Goal: Task Accomplishment & Management: Manage account settings

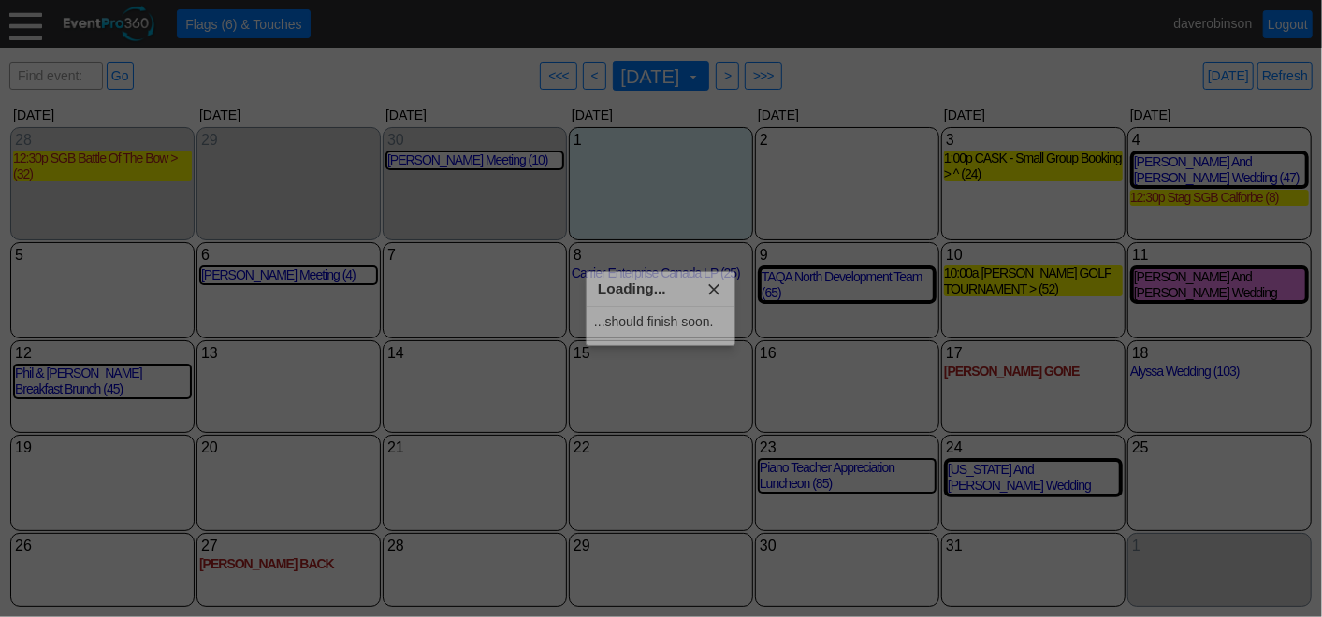
click at [718, 288] on body "Calendar of Events + Calendar View + Add Calendar Note + New Event + Reports + …" at bounding box center [661, 308] width 1322 height 617
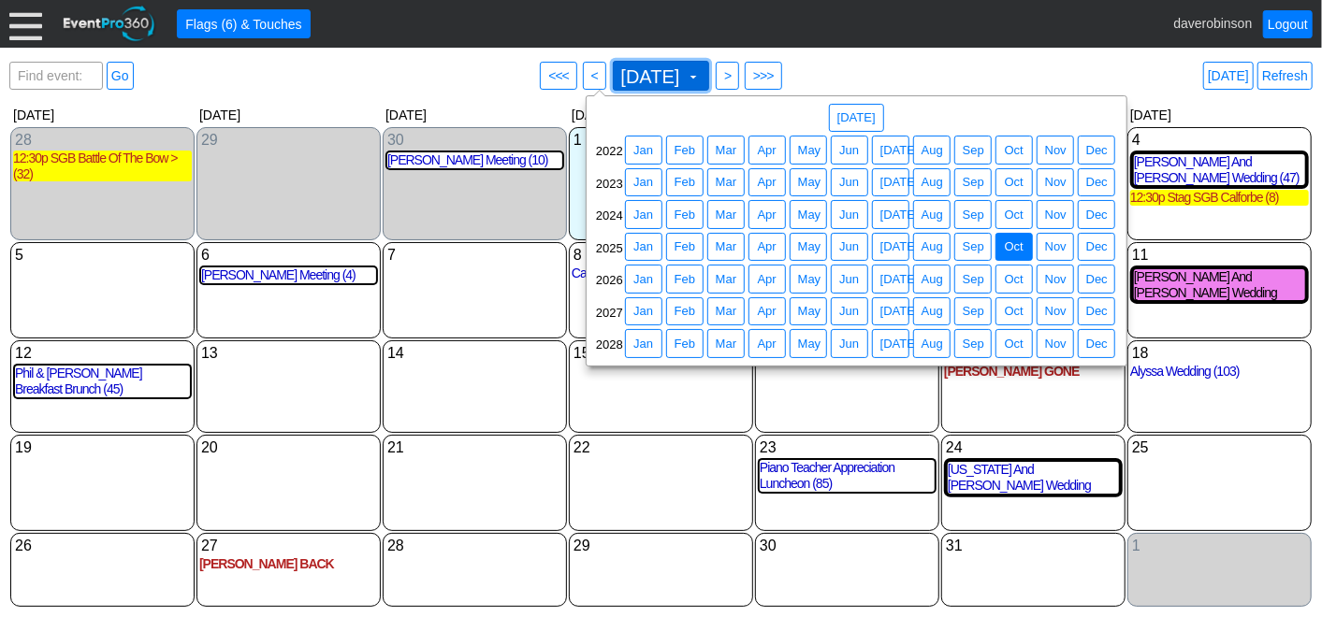
click at [701, 75] on span at bounding box center [693, 76] width 15 height 15
click at [972, 238] on span "Sep" at bounding box center [973, 247] width 29 height 19
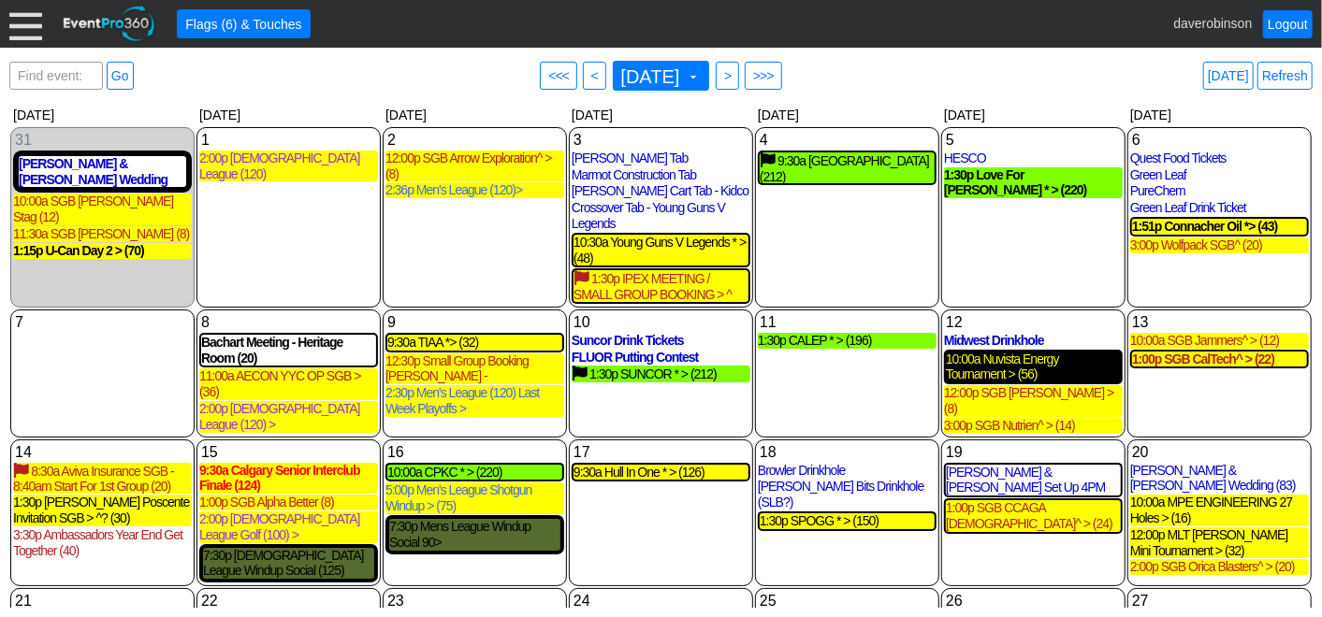
click at [1080, 365] on div "10:00a Nuvista Energy Tournament > (56)" at bounding box center [1033, 368] width 175 height 32
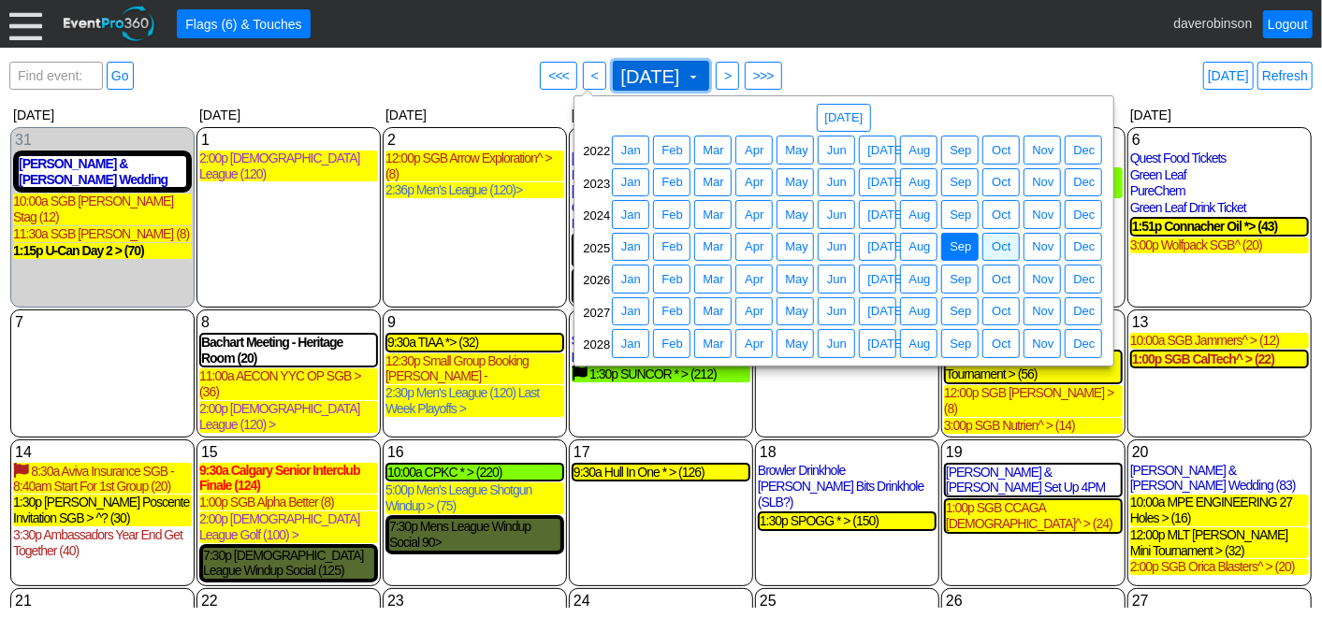
click at [710, 75] on span "September 2025 ▼" at bounding box center [661, 76] width 97 height 30
click at [879, 277] on span "Jul" at bounding box center [886, 279] width 46 height 19
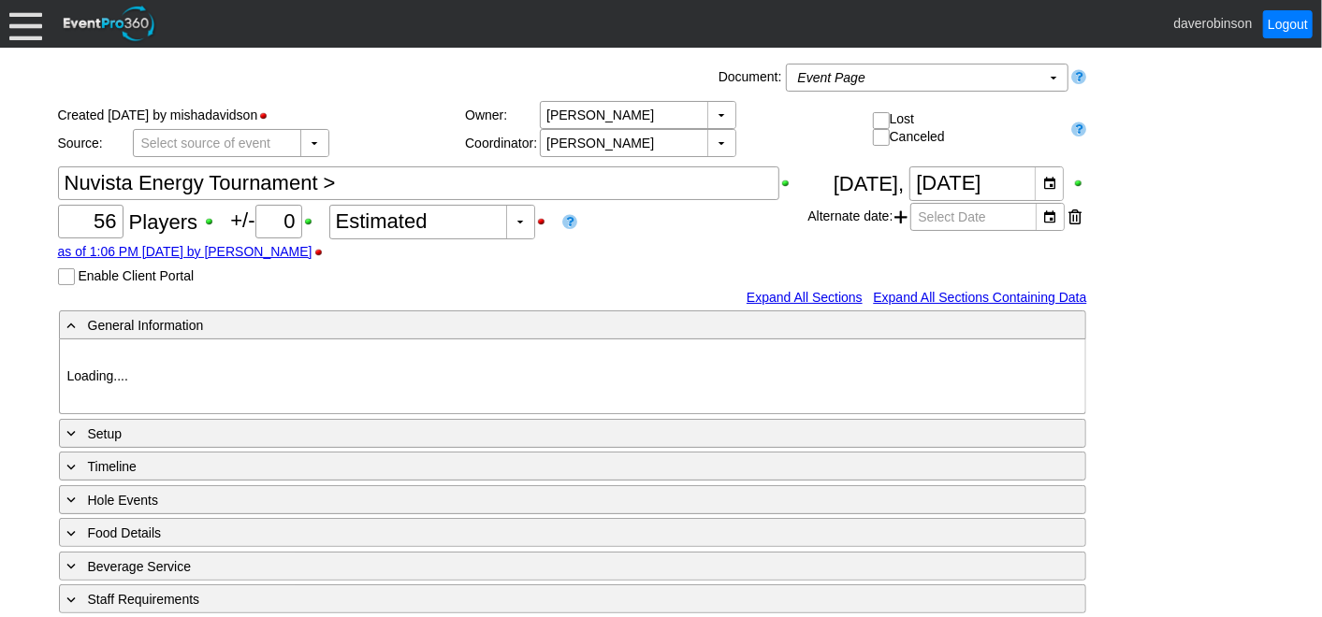
type input "Heritage Pointe Golf Club"
type input "Corporate Tournament"
type input "Scramble"
type input "X Over"
type input "Black"
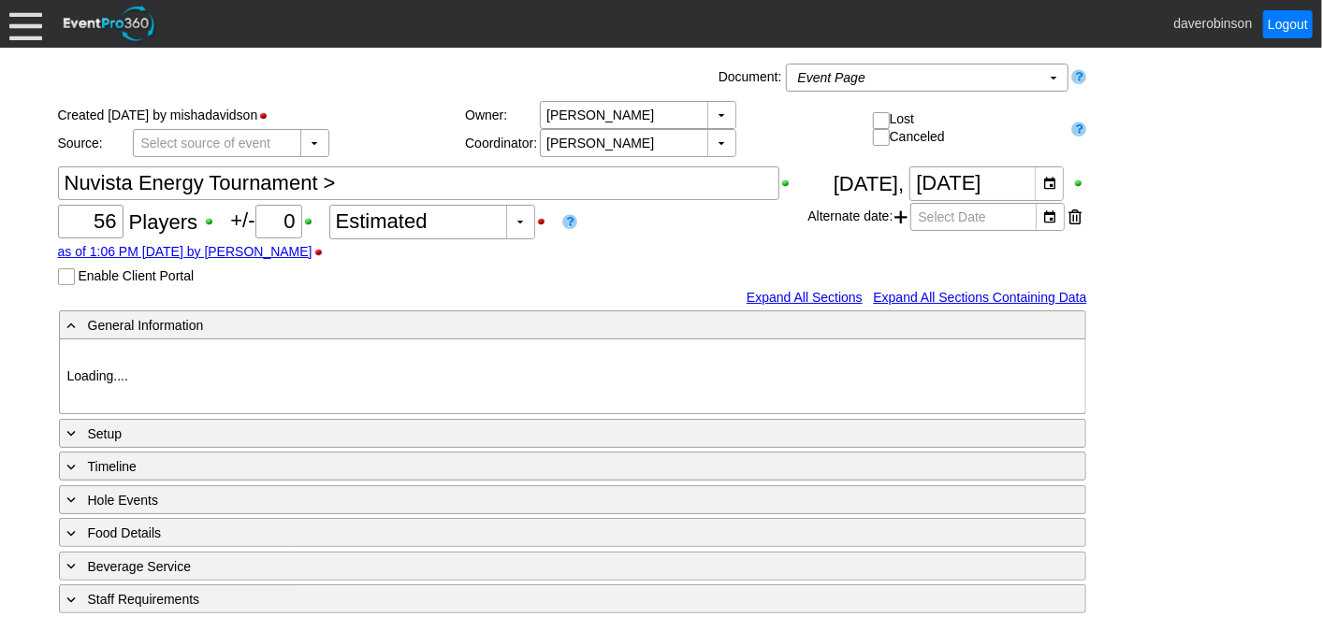
type input "Red"
type input "1123703"
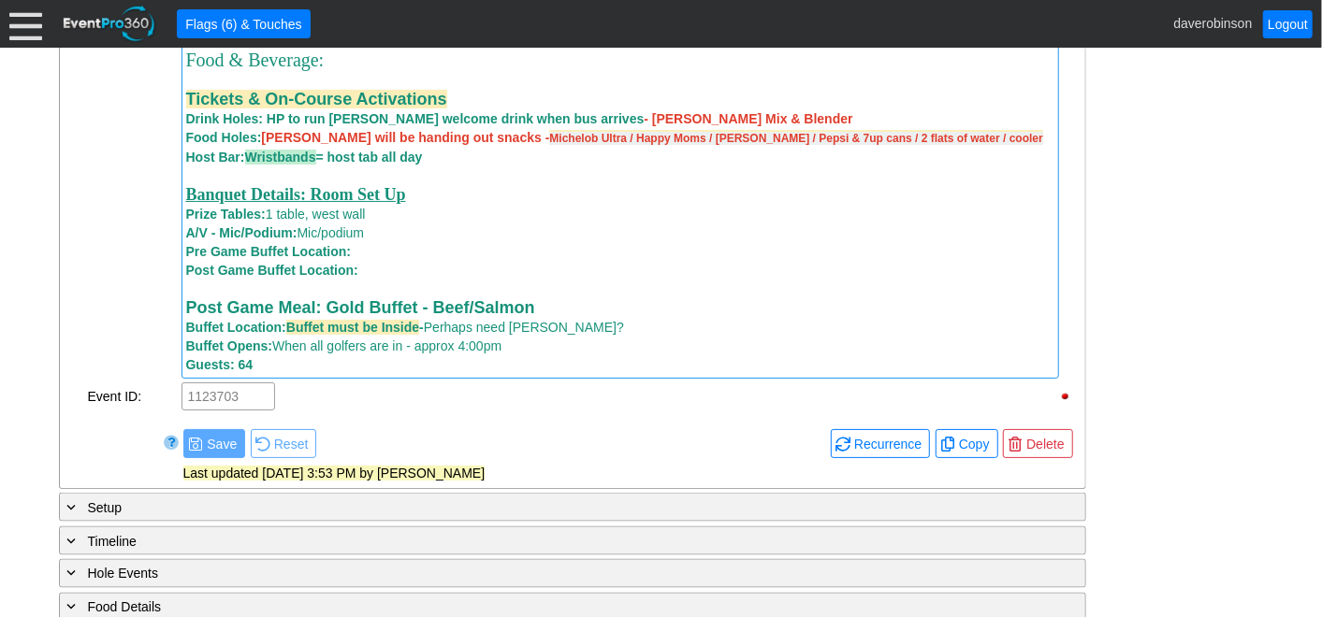
scroll to position [1559, 0]
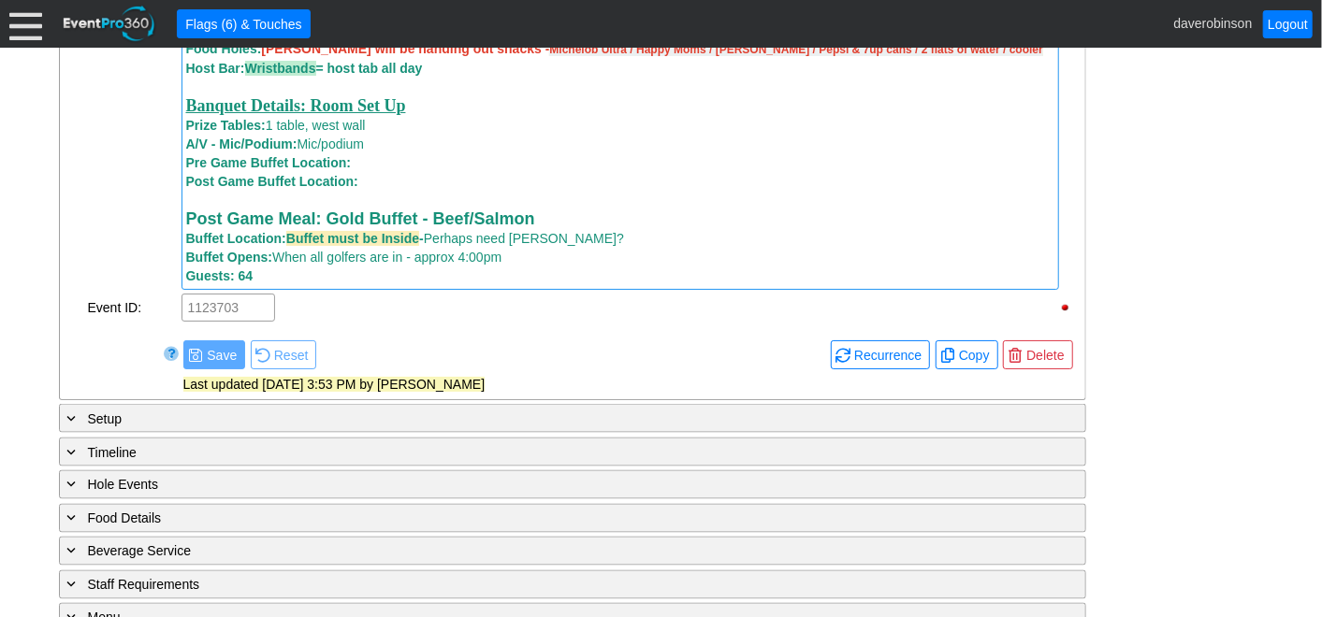
click at [347, 285] on div "Guests: 64" at bounding box center [620, 276] width 868 height 19
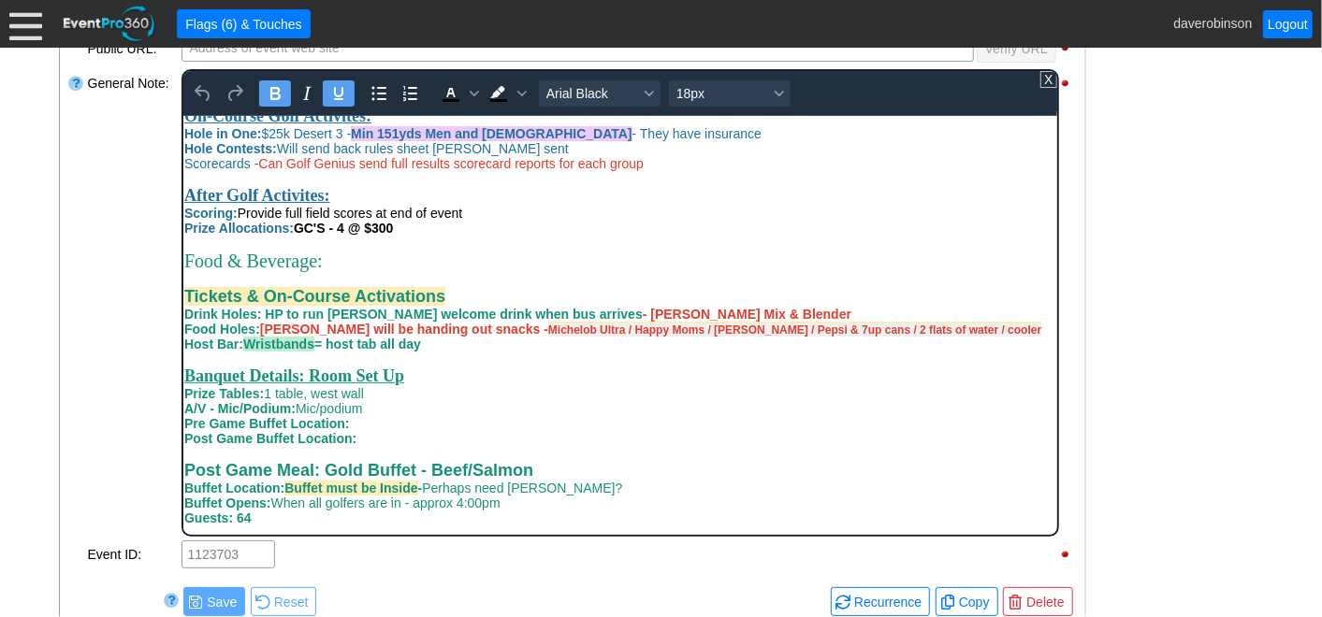
scroll to position [563, 0]
click at [297, 527] on body "Organizer Details: Contact Name: [PERSON_NAME] Phone: [PHONE_NUMBER] Email: [EM…" at bounding box center [619, 68] width 874 height 931
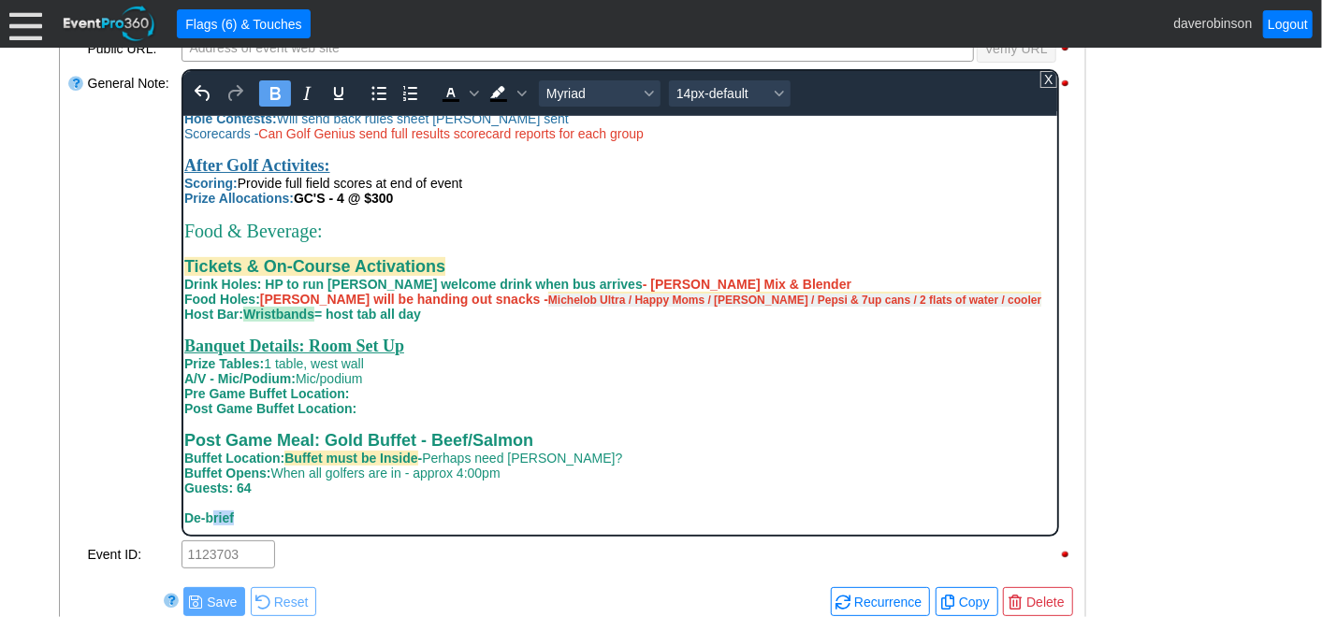
scroll to position [594, 0]
drag, startPoint x: 238, startPoint y: 527, endPoint x: 354, endPoint y: 595, distance: 134.6
click at [182, 514] on html "Organizer Details: Contact Name: [PERSON_NAME] Phone: [PHONE_NUMBER] Email: [EM…" at bounding box center [619, 53] width 874 height 961
click at [457, 91] on icon "Text color Black" at bounding box center [450, 93] width 22 height 22
click at [521, 92] on icon "Background color Black" at bounding box center [520, 93] width 9 height 9
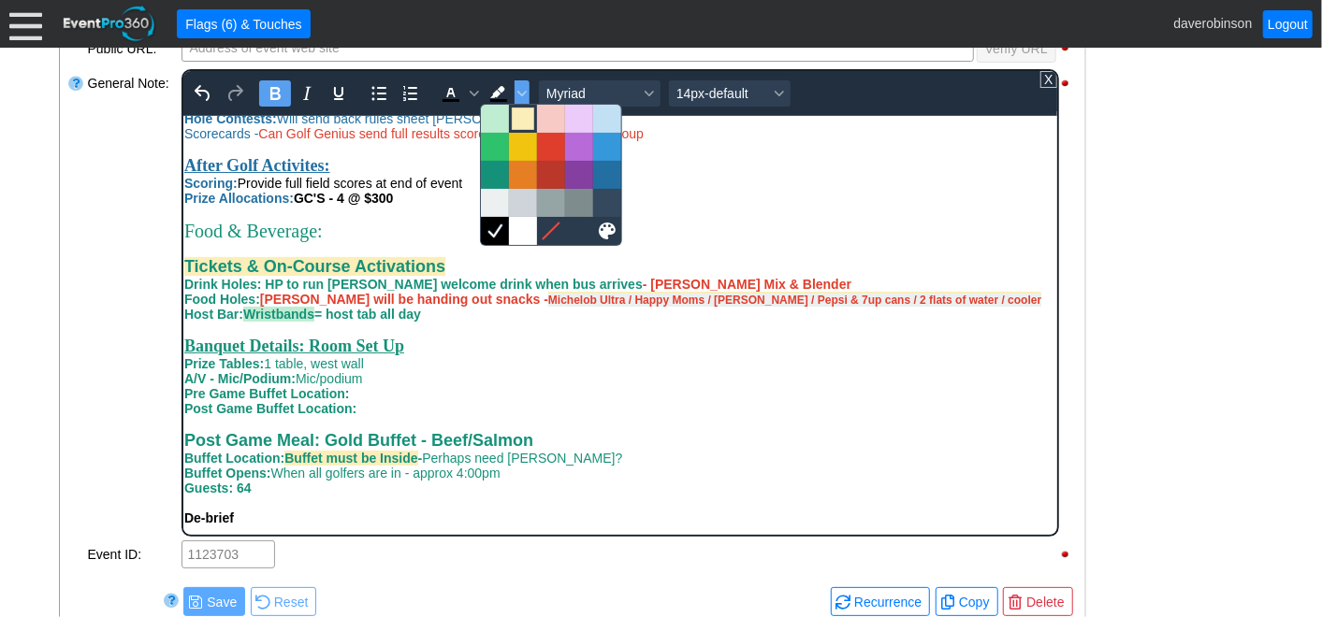
click at [524, 120] on div at bounding box center [523, 119] width 22 height 22
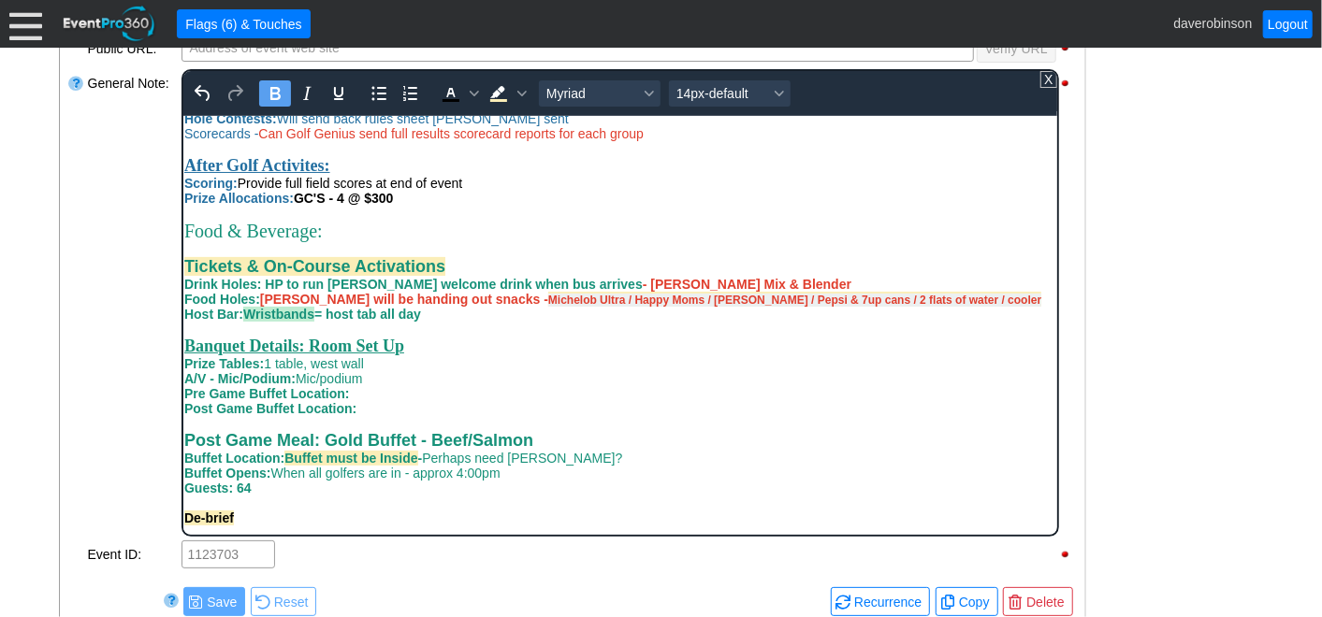
click at [330, 518] on div "De-brief" at bounding box center [619, 517] width 872 height 15
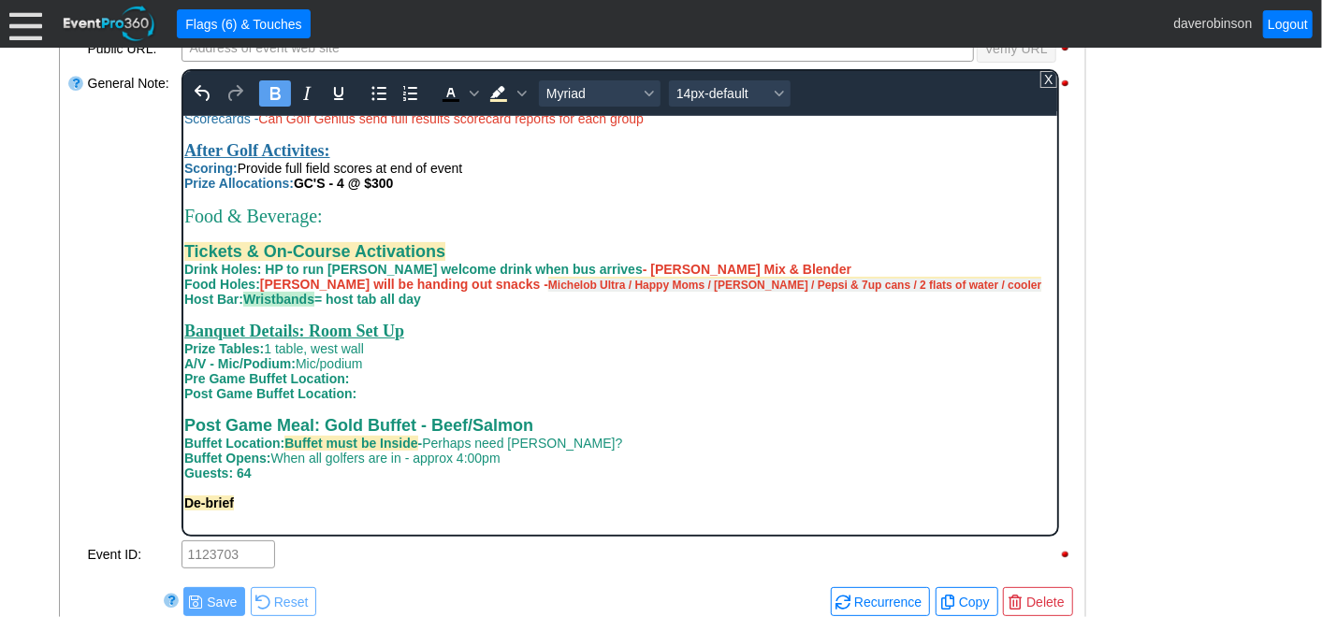
click at [275, 90] on icon "Bold" at bounding box center [274, 93] width 10 height 13
click at [183, 510] on strong "De-brief" at bounding box center [208, 502] width 50 height 15
click at [310, 525] on div "-easy to work with" at bounding box center [619, 517] width 872 height 15
drag, startPoint x: 310, startPoint y: 527, endPoint x: 182, endPoint y: 520, distance: 127.4
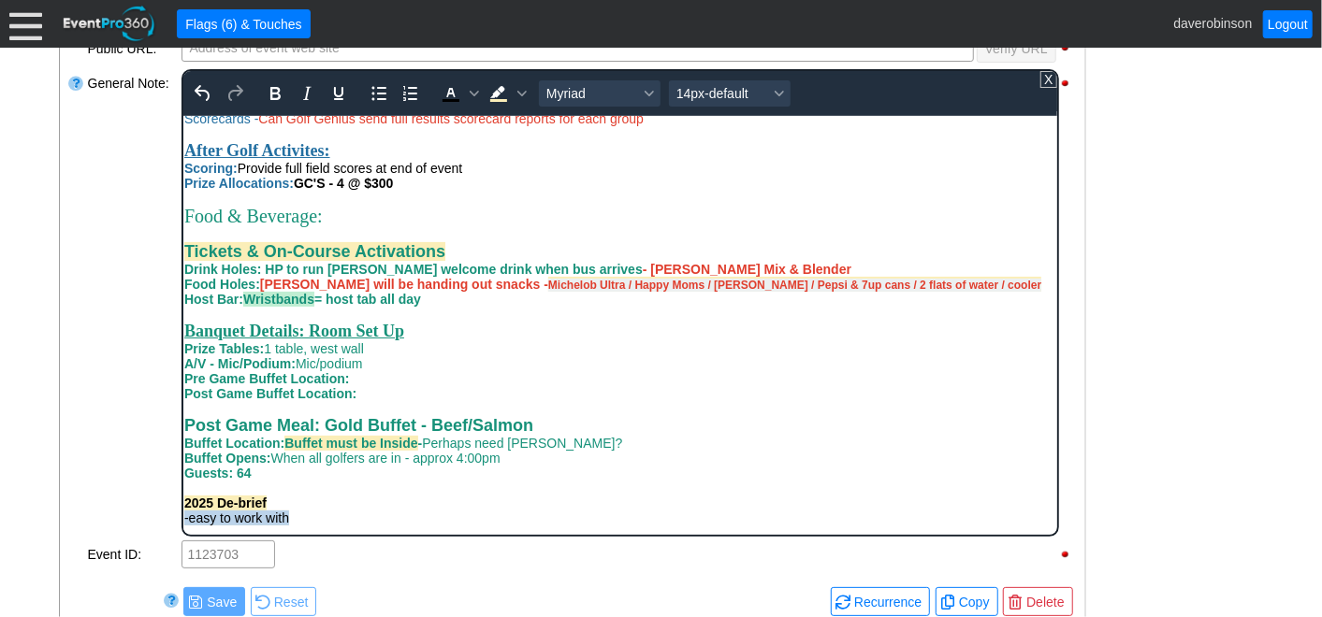
click at [183, 520] on div "-easy to work with" at bounding box center [619, 517] width 872 height 15
click at [515, 95] on span "Background color Light Yellow" at bounding box center [521, 93] width 15 height 26
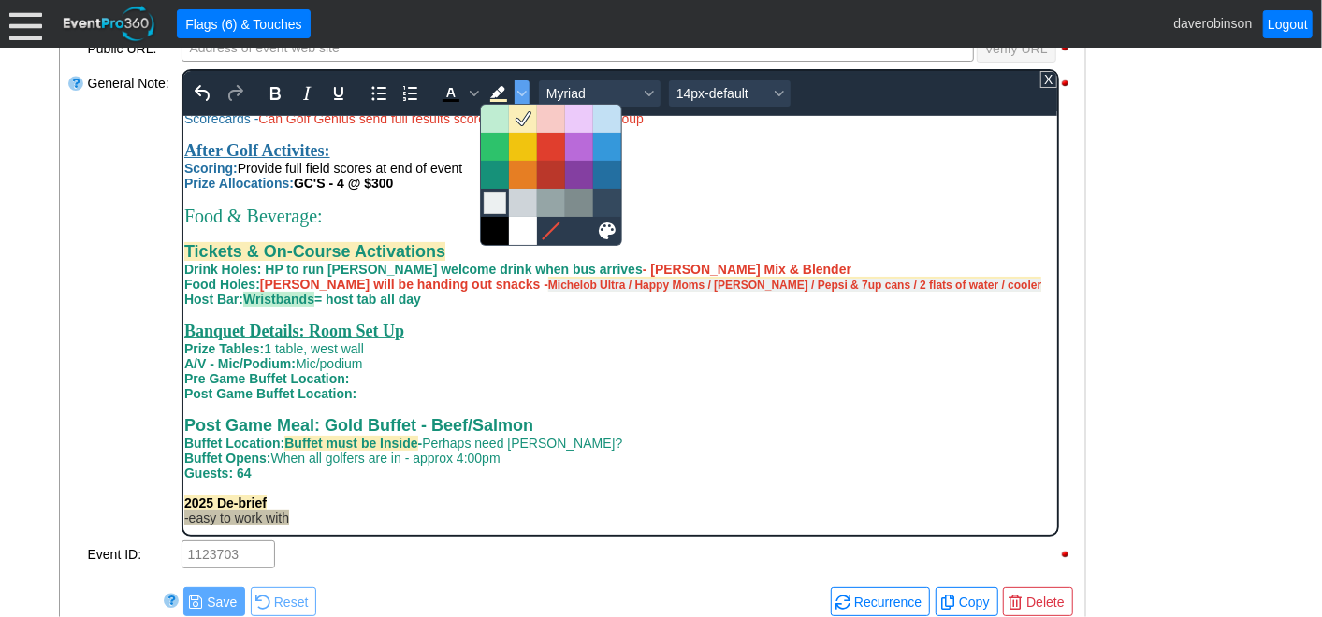
drag, startPoint x: 494, startPoint y: 208, endPoint x: 219, endPoint y: 298, distance: 289.6
click at [494, 208] on div at bounding box center [495, 203] width 22 height 22
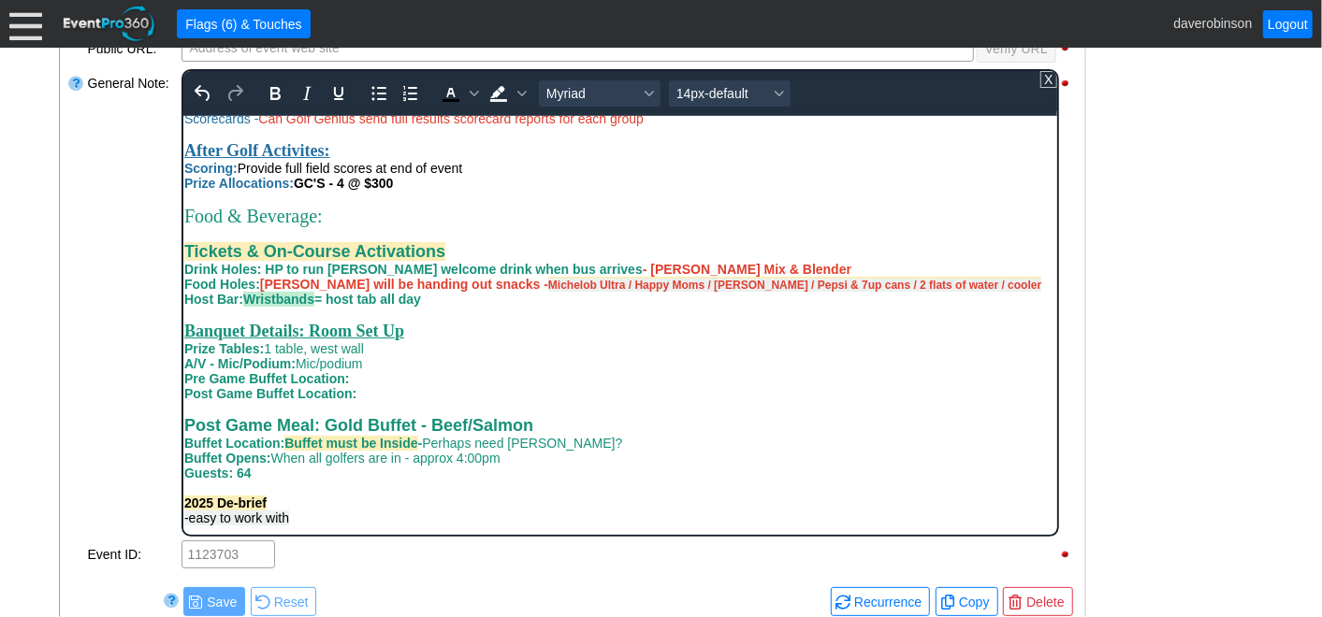
click at [330, 525] on div "-easy to work with" at bounding box center [619, 517] width 872 height 15
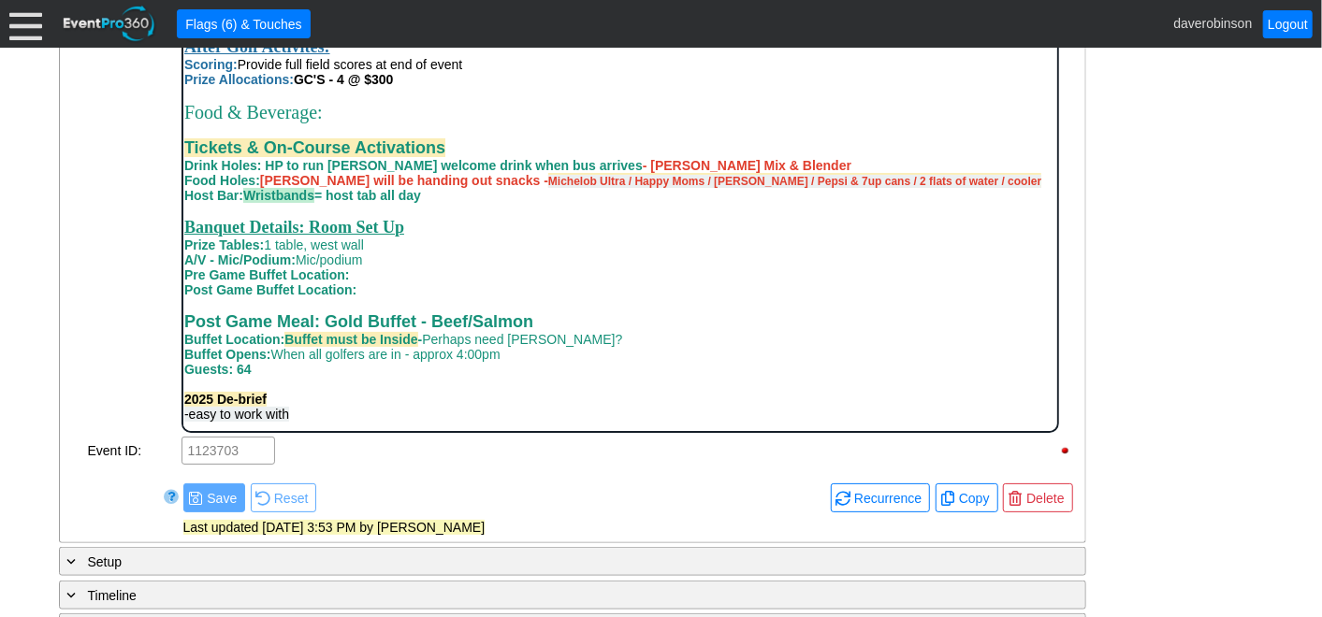
click at [324, 417] on div "-easy to work with" at bounding box center [619, 413] width 872 height 15
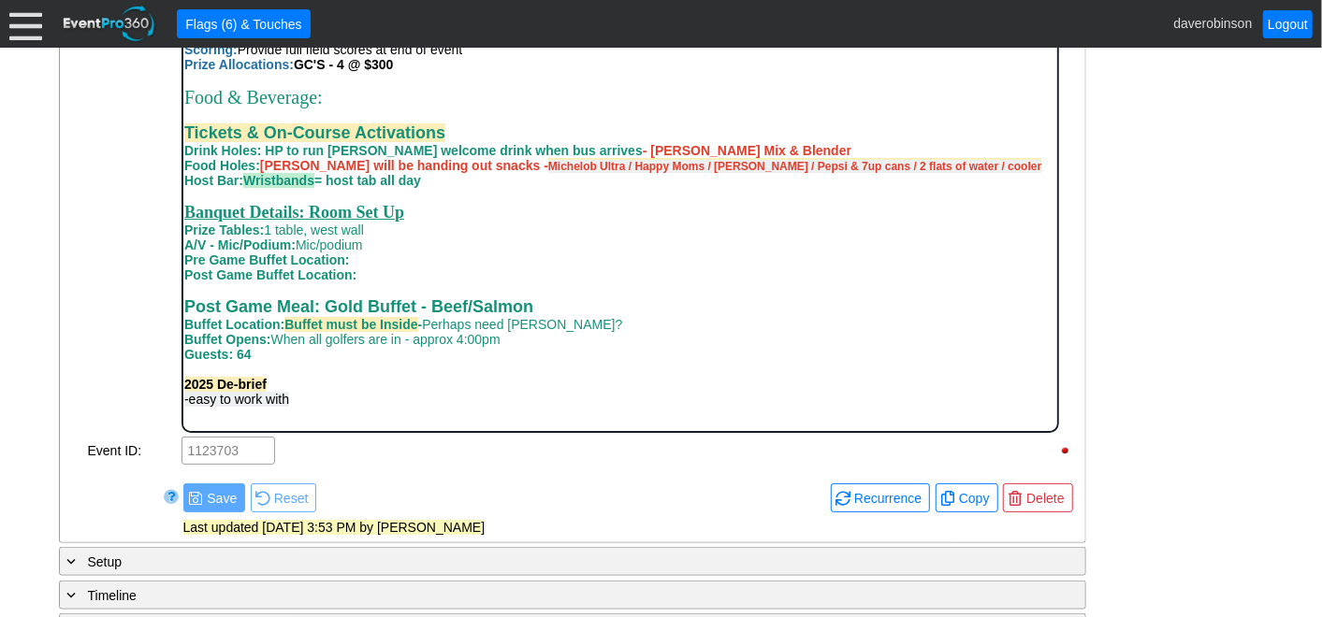
scroll to position [616, 0]
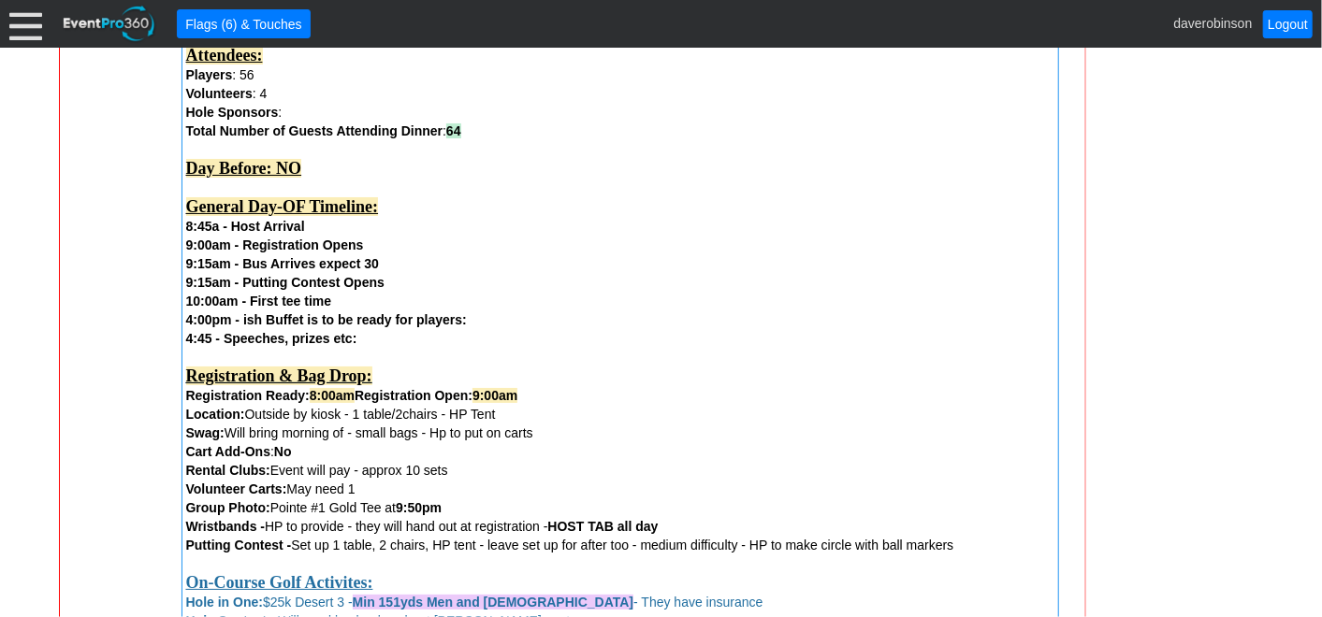
click at [1122, 398] on div "- General Information ▼ Loading.... Remove all highlights Facility: ▼ Χ [GEOGRA…" at bounding box center [661, 612] width 1216 height 2021
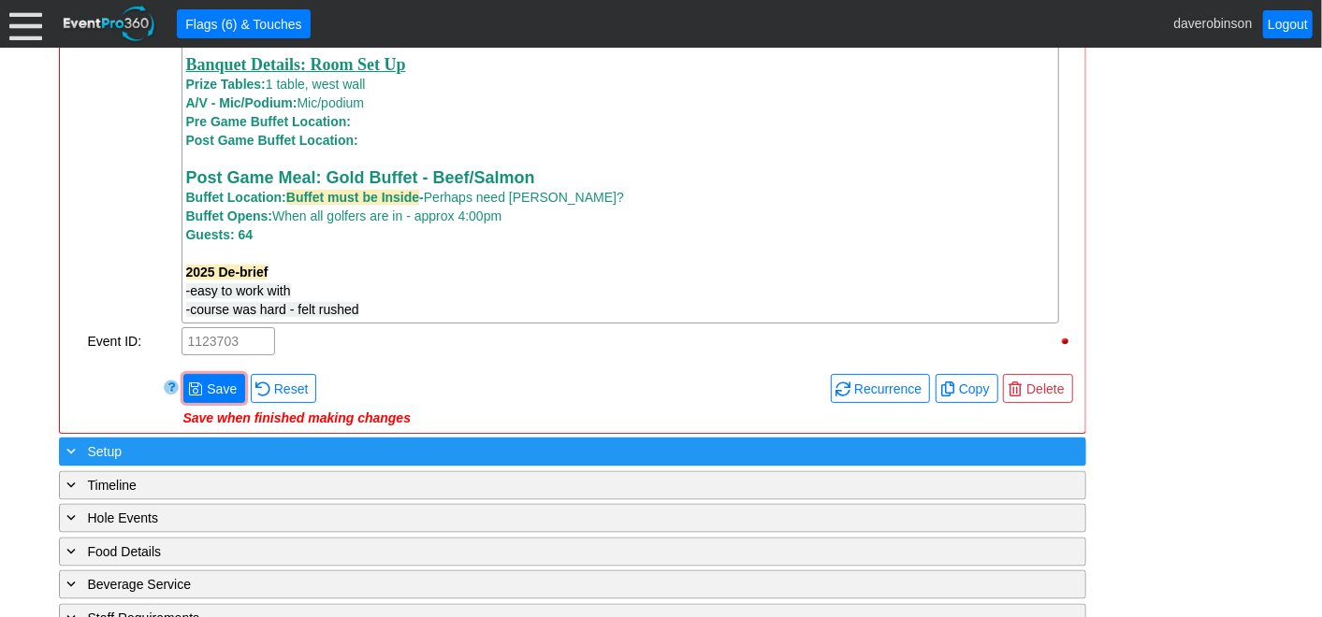
scroll to position [1608, 0]
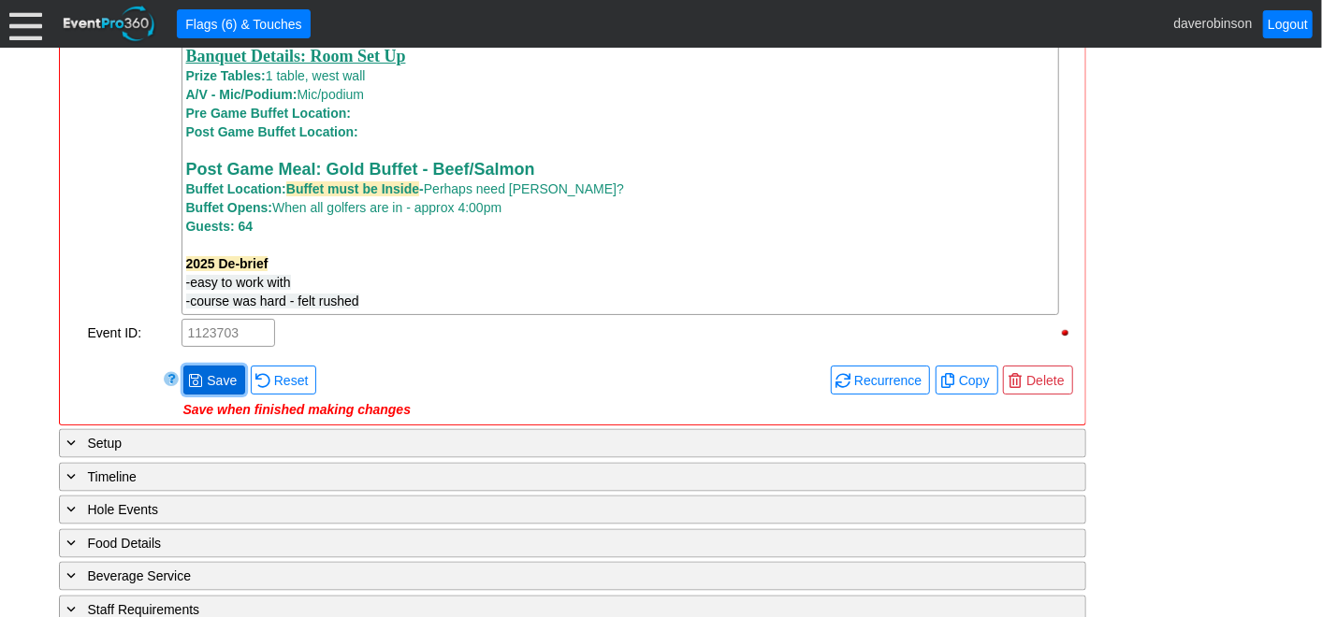
click at [205, 377] on span "● Save" at bounding box center [214, 380] width 52 height 20
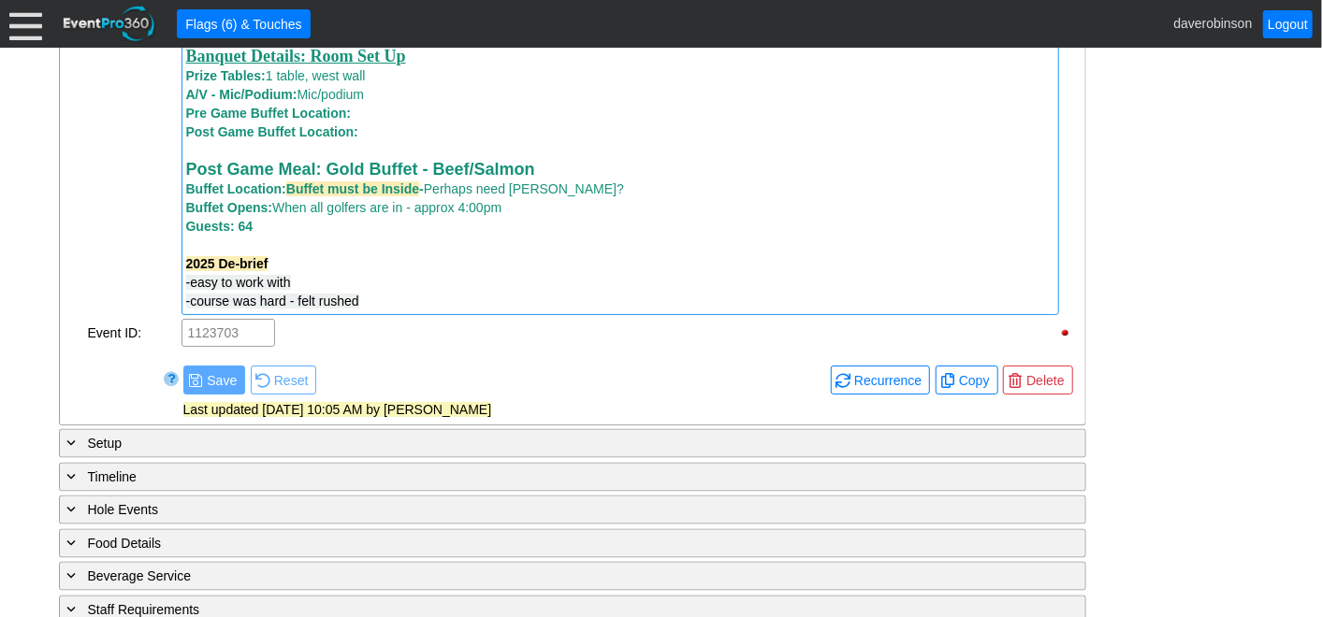
click at [385, 310] on div "-course was hard - felt rushed" at bounding box center [620, 301] width 868 height 19
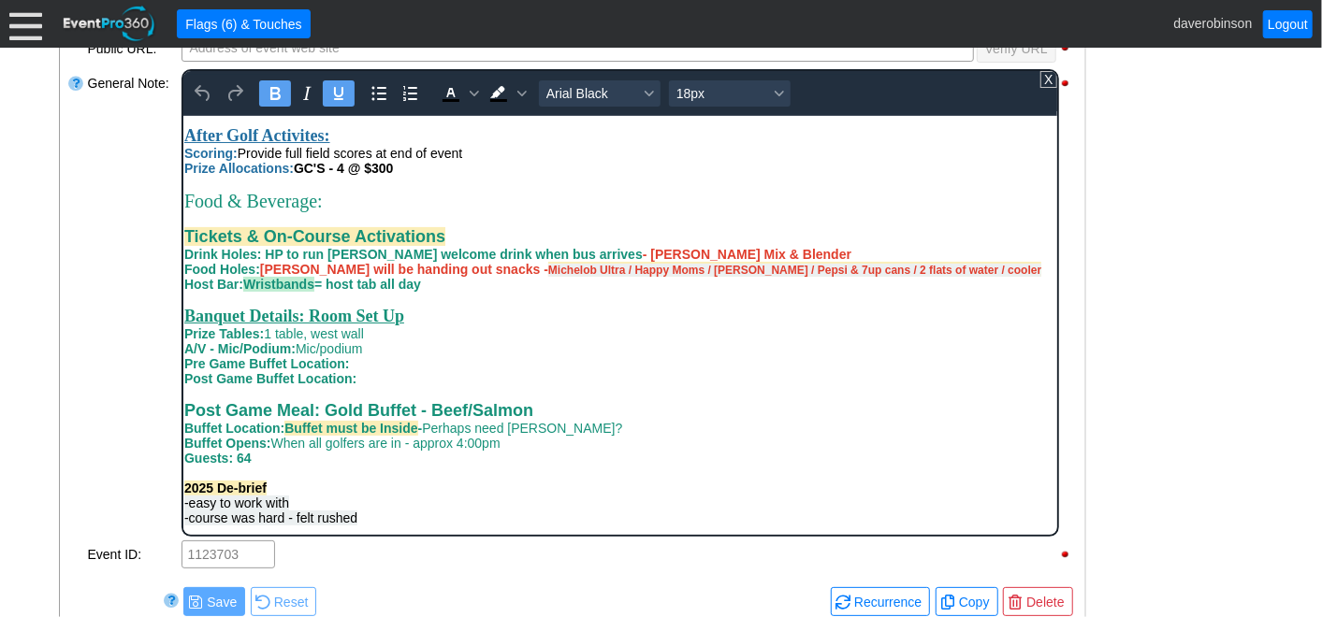
scroll to position [625, 0]
click at [389, 511] on div "-course was hard - felt rushed" at bounding box center [619, 517] width 872 height 15
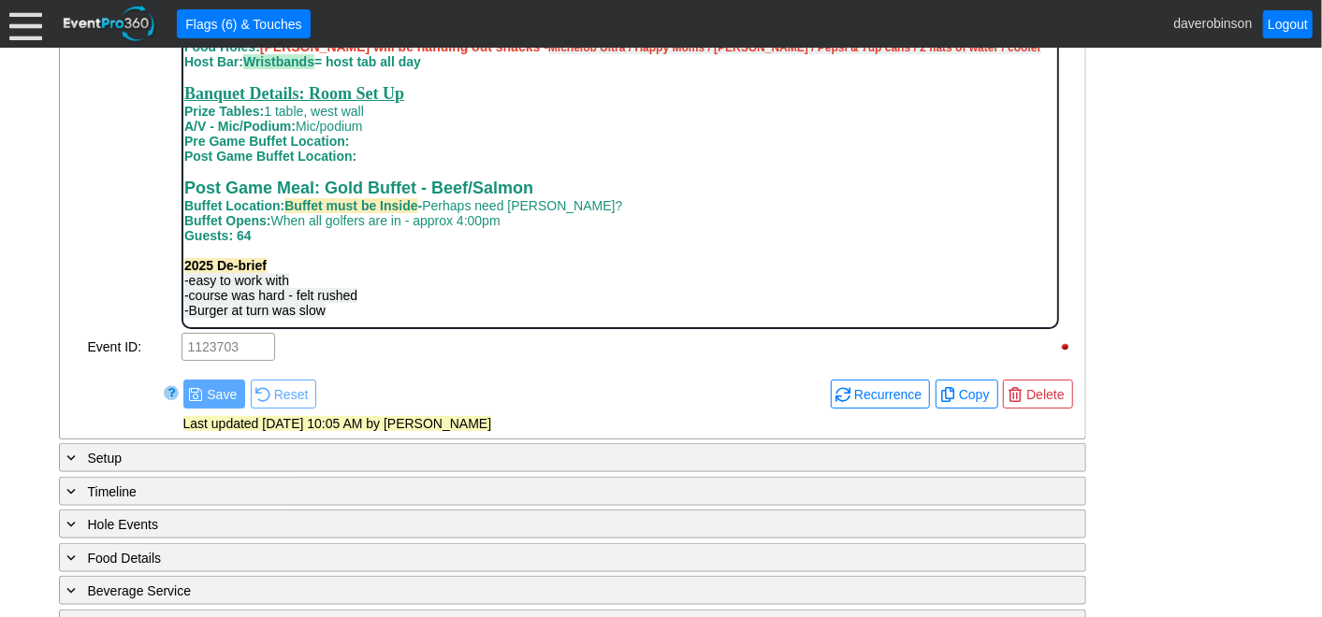
scroll to position [776, 0]
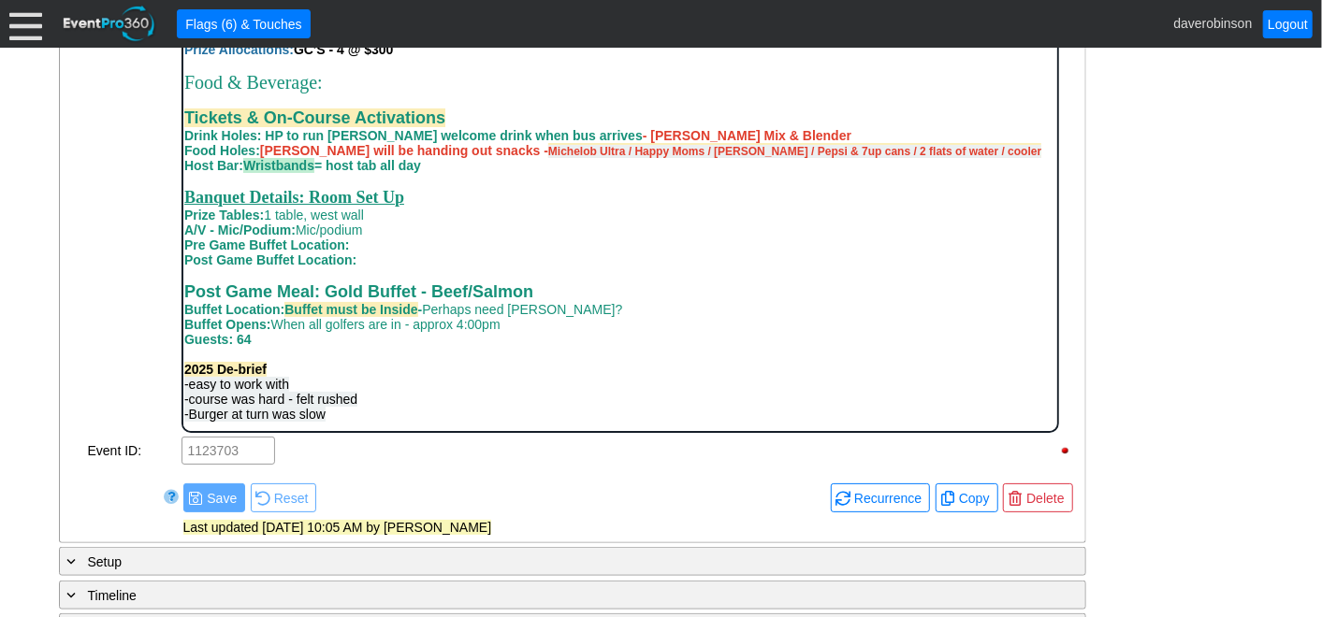
click at [698, 392] on div "-course was hard - felt rushed" at bounding box center [619, 398] width 872 height 15
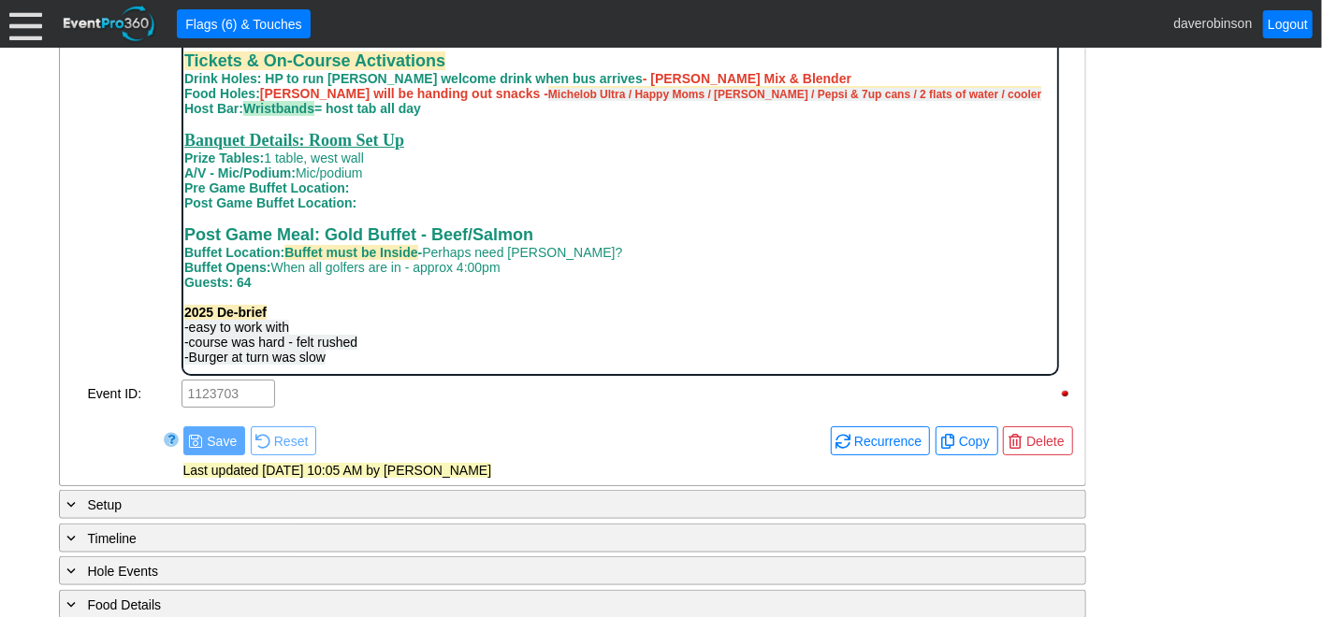
scroll to position [880, 0]
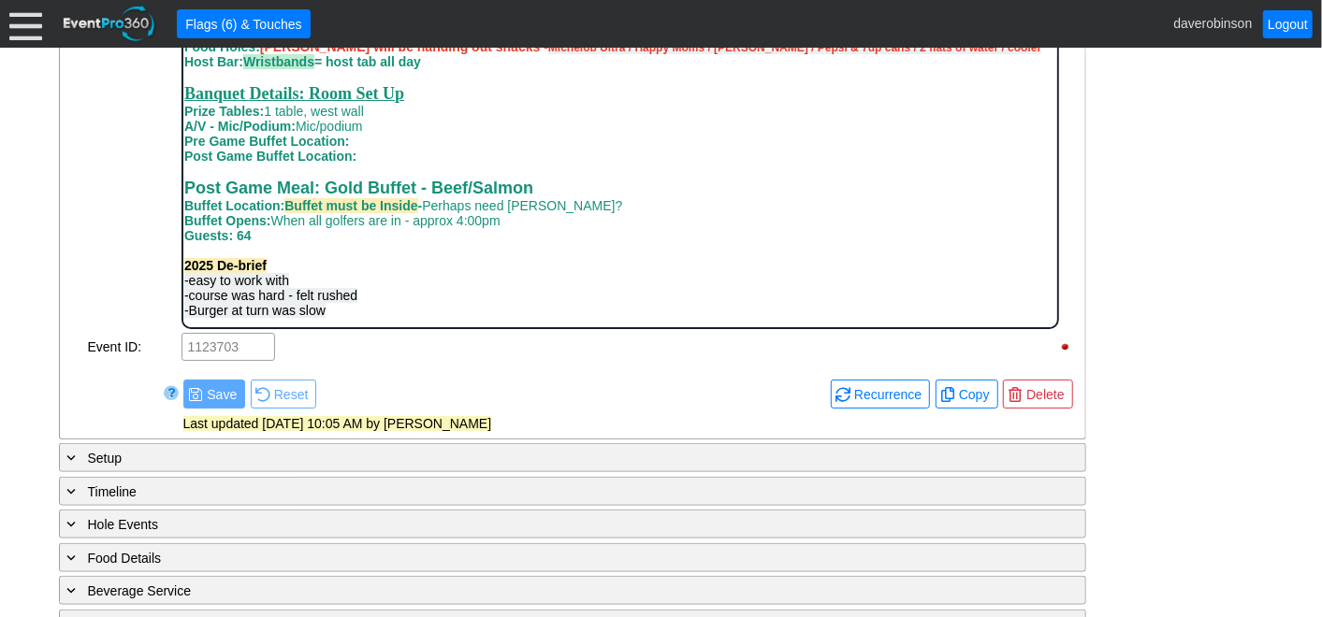
click at [1188, 408] on div "- General Information ▼ Loading.... Remove all highlights Facility: ▼ Χ [GEOGRA…" at bounding box center [661, 152] width 1216 height 1307
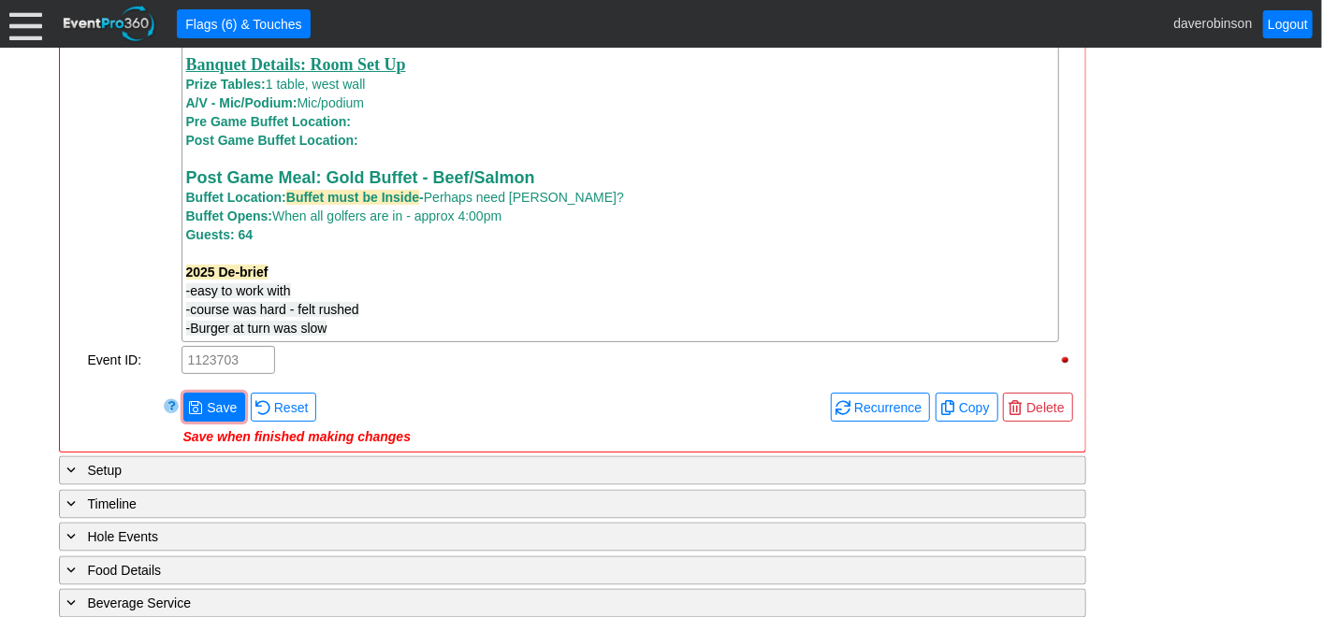
scroll to position [1608, 0]
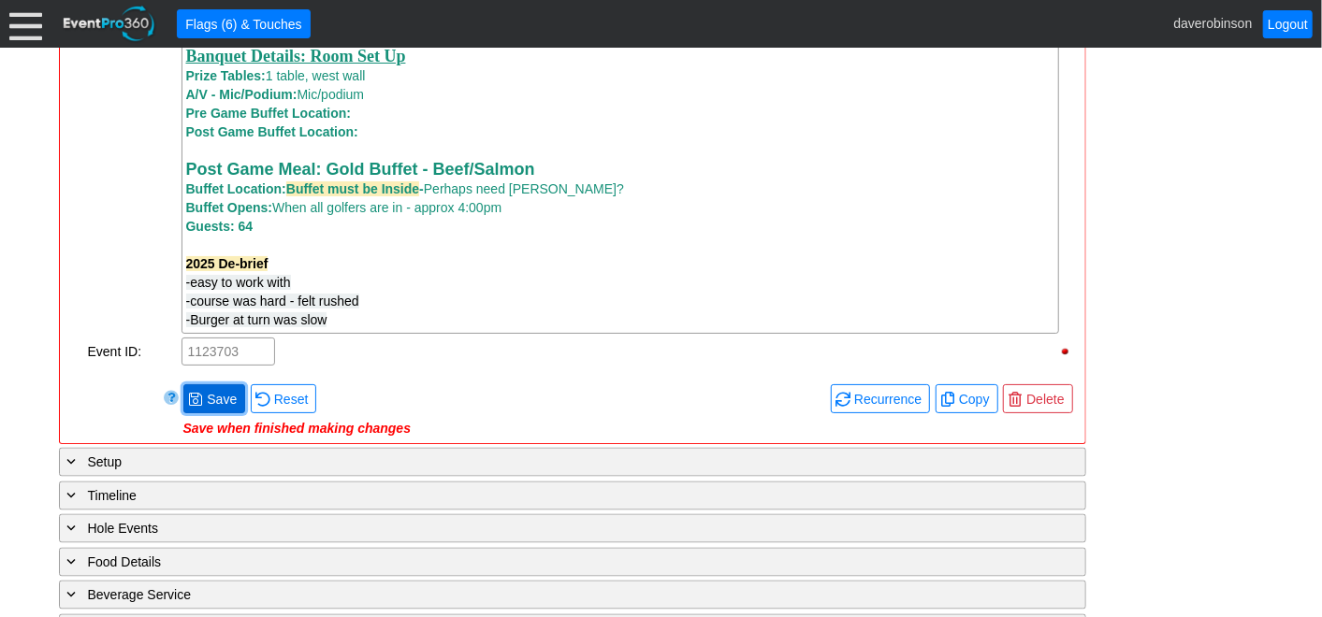
click at [219, 409] on span "Save" at bounding box center [221, 399] width 37 height 19
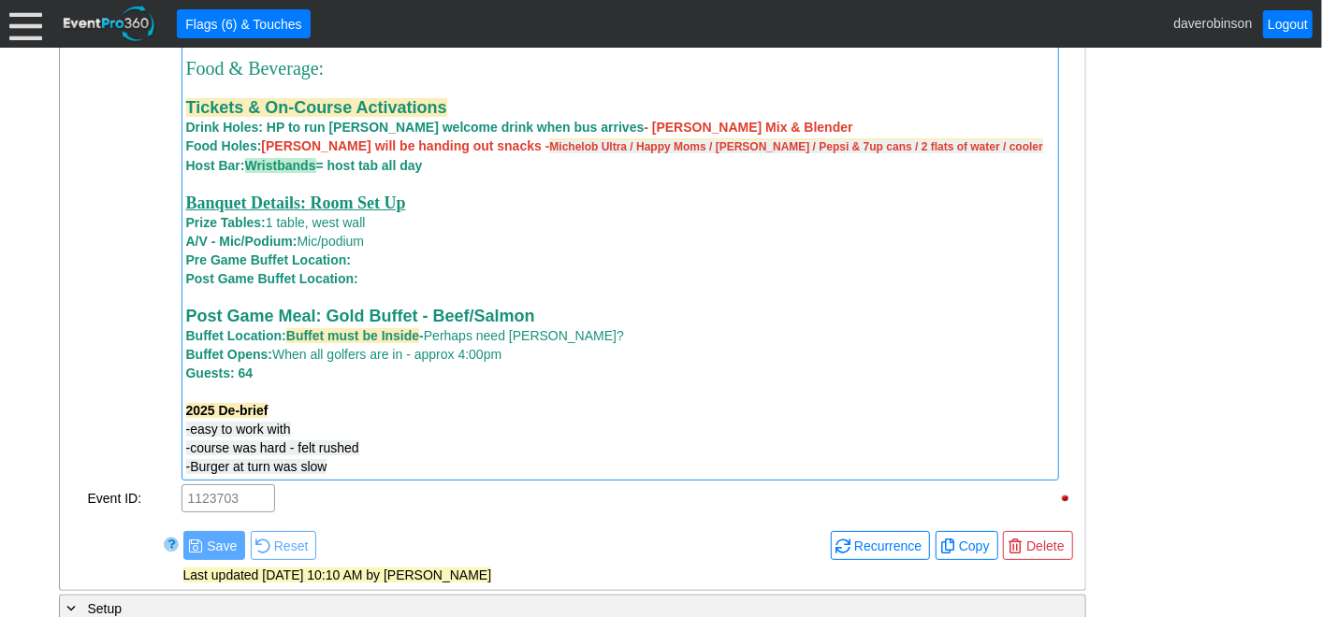
scroll to position [1504, 0]
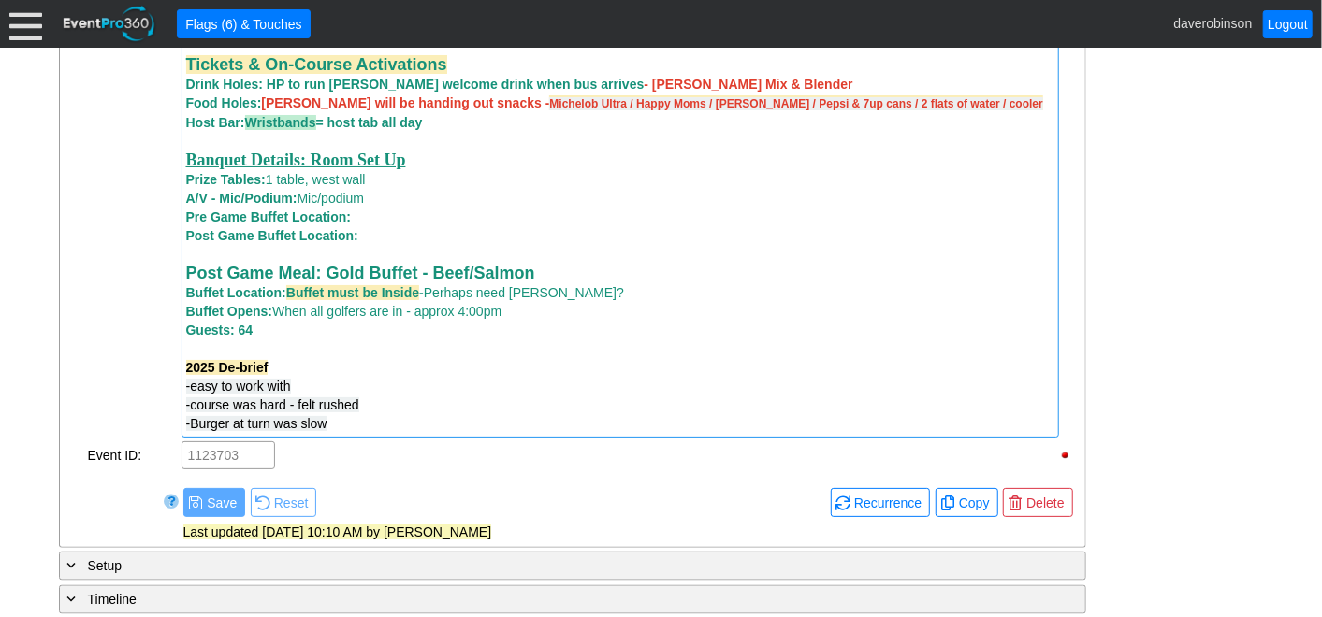
click at [355, 433] on div "-Burger at turn was slow" at bounding box center [620, 423] width 868 height 19
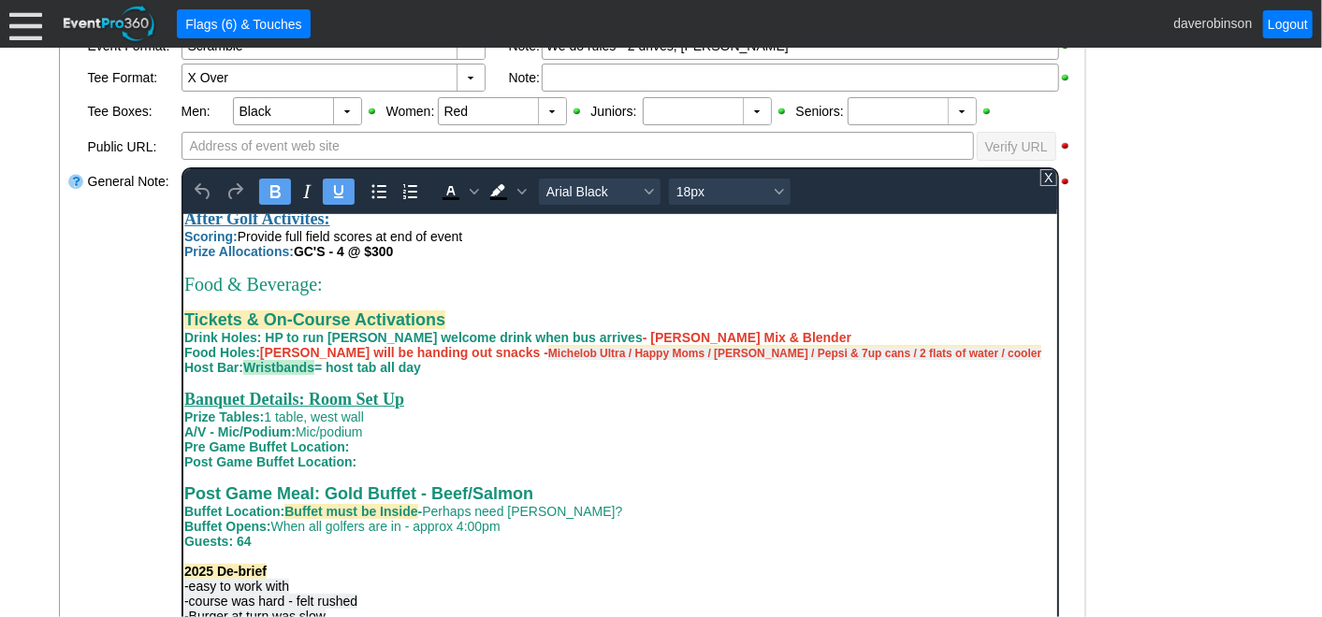
scroll to position [776, 0]
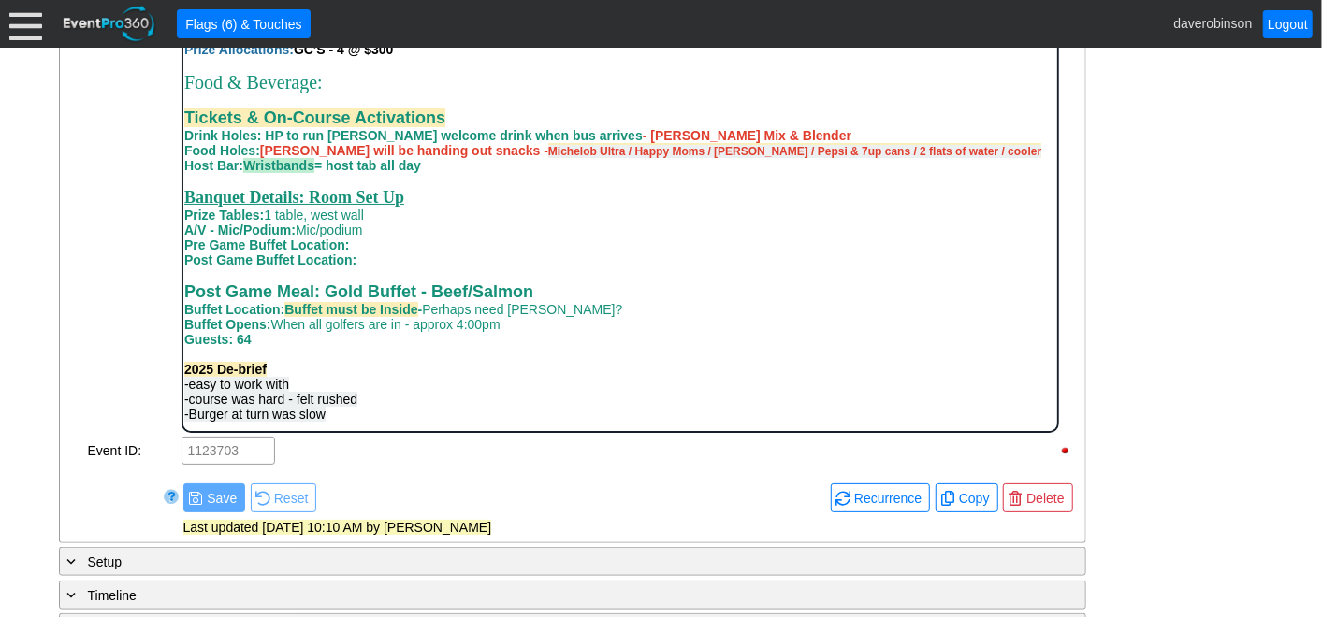
click at [367, 414] on div "-Burger at turn was slow" at bounding box center [619, 413] width 872 height 15
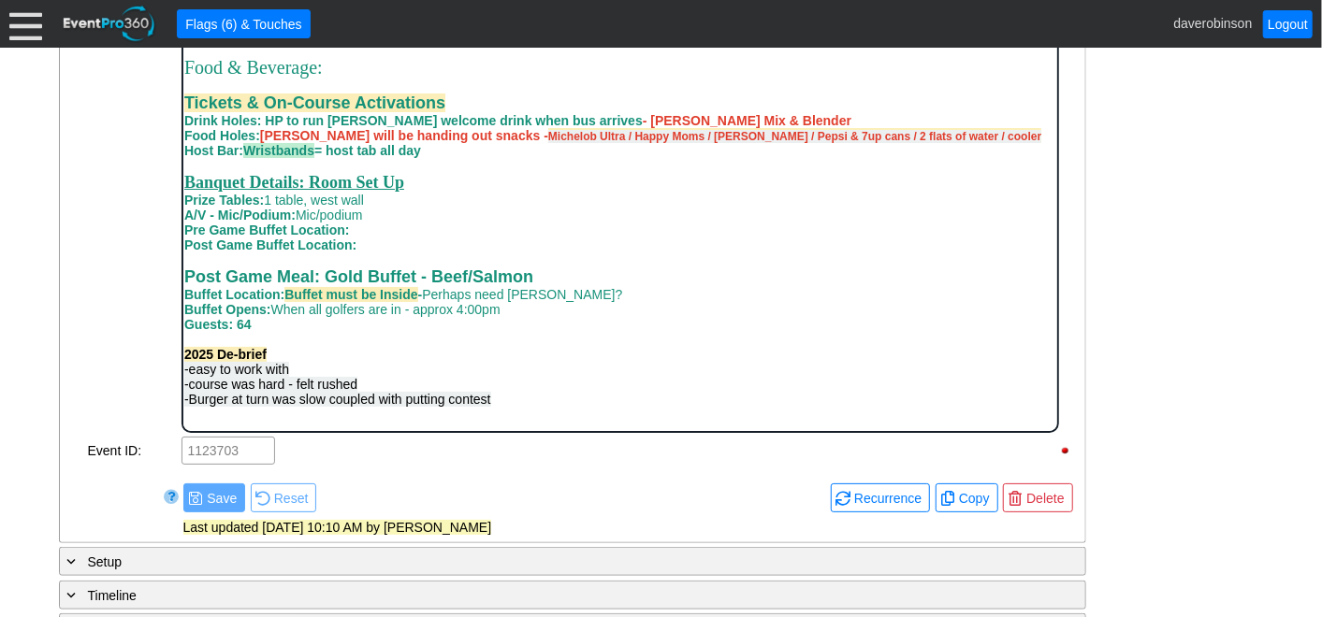
scroll to position [646, 0]
click at [188, 376] on span "-easy to work with" at bounding box center [235, 368] width 105 height 15
click at [434, 376] on div "-organizing team was easy to work with" at bounding box center [619, 368] width 872 height 15
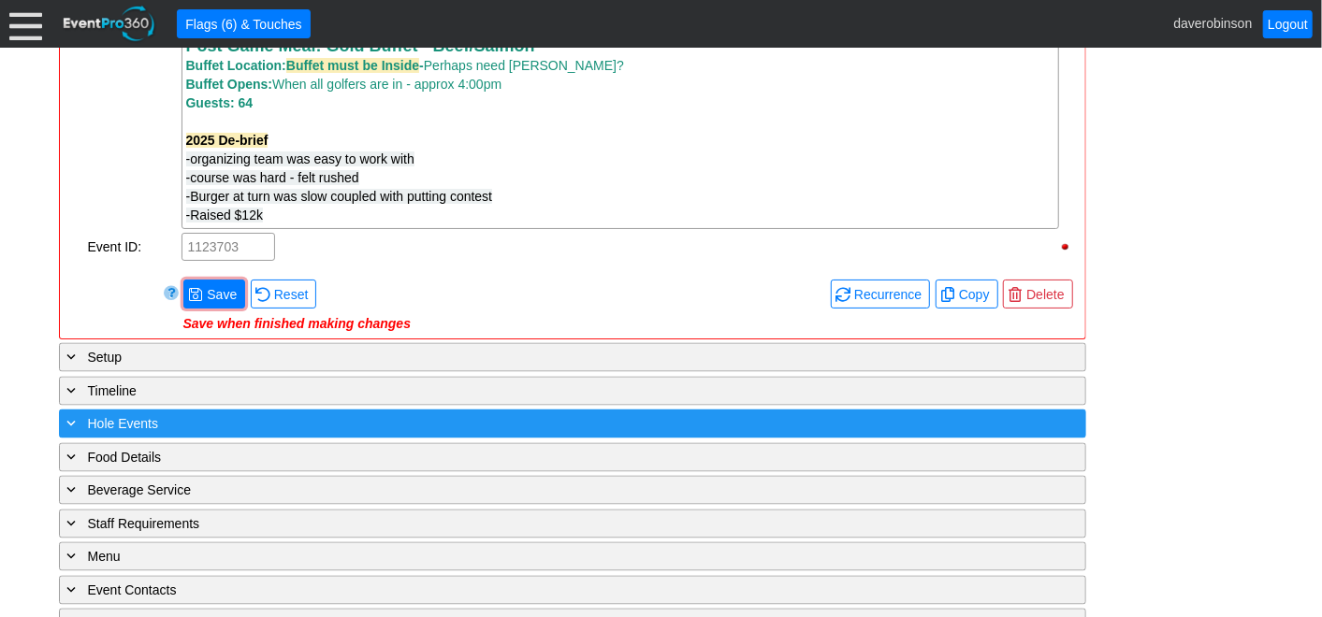
scroll to position [1836, 0]
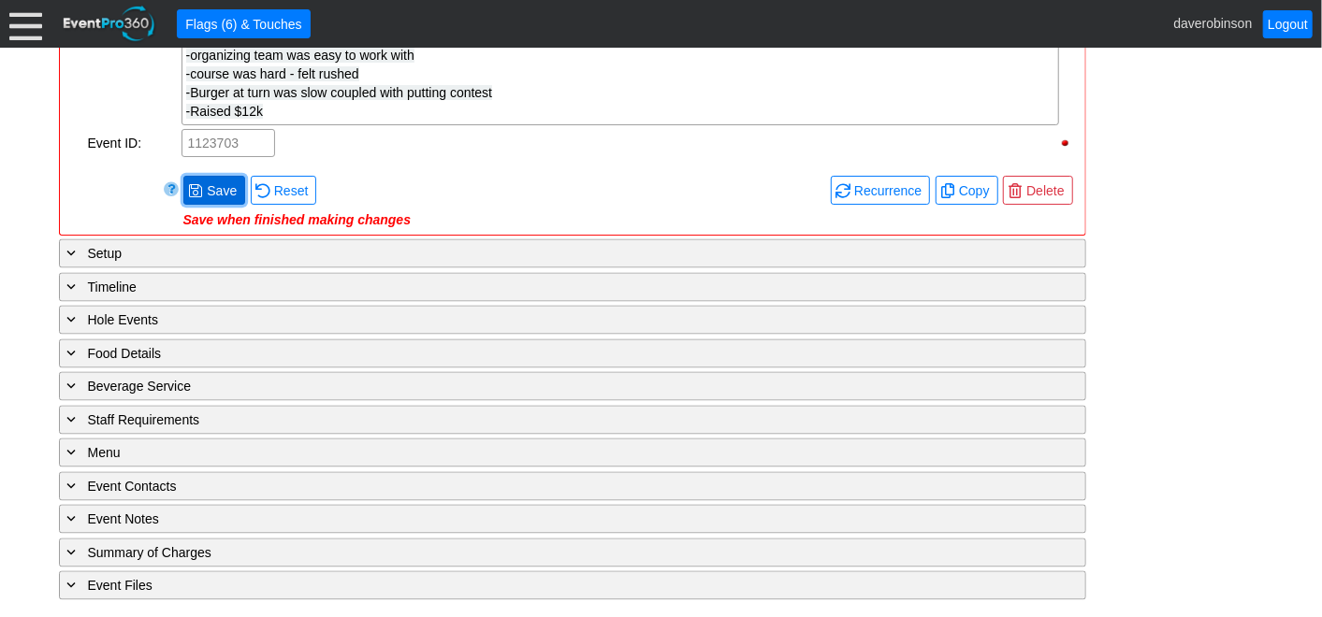
click at [224, 189] on span "Save" at bounding box center [221, 190] width 37 height 19
